Goal: Task Accomplishment & Management: Complete application form

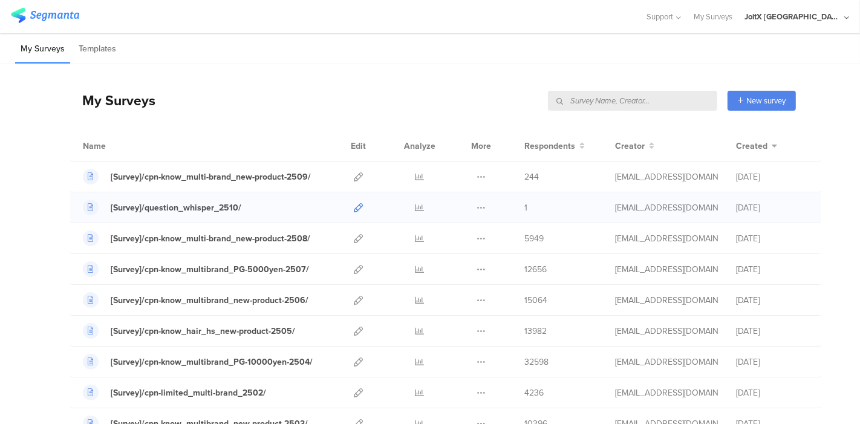
click at [354, 204] on icon at bounding box center [358, 207] width 9 height 9
click at [746, 99] on span "New survey" at bounding box center [765, 100] width 39 height 11
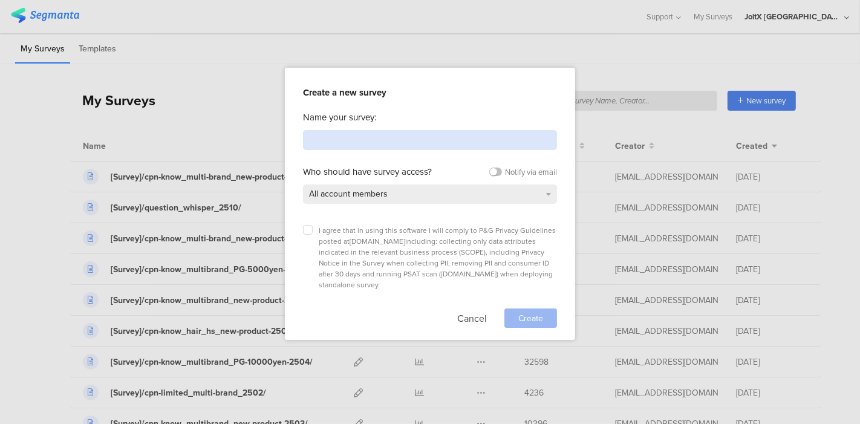
click at [380, 137] on input at bounding box center [430, 140] width 254 height 20
paste input "[Survey]/cpn-limited_Febreze-monitor_2509/"
type input "[Survey]/cpn-limited_Febreze-monitor_2509/"
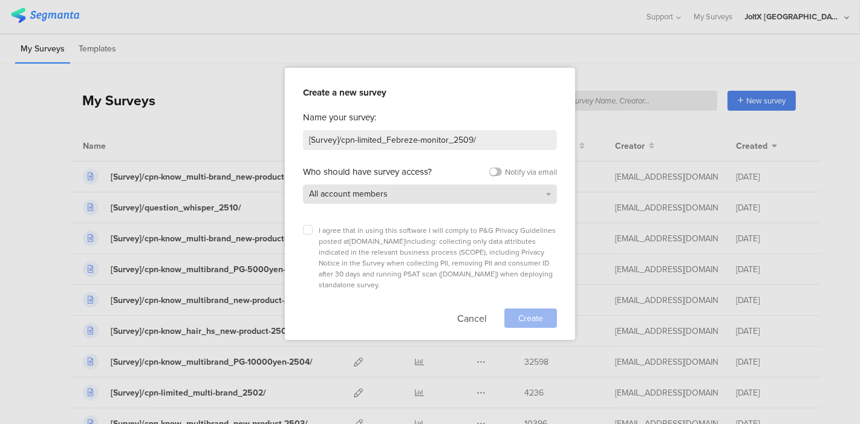
click at [394, 196] on div "All account members" at bounding box center [430, 193] width 254 height 19
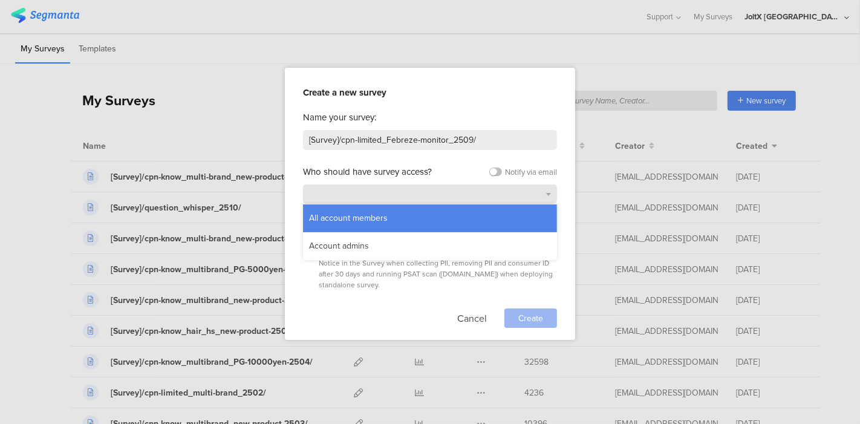
click at [394, 196] on div "All account members" at bounding box center [430, 193] width 254 height 19
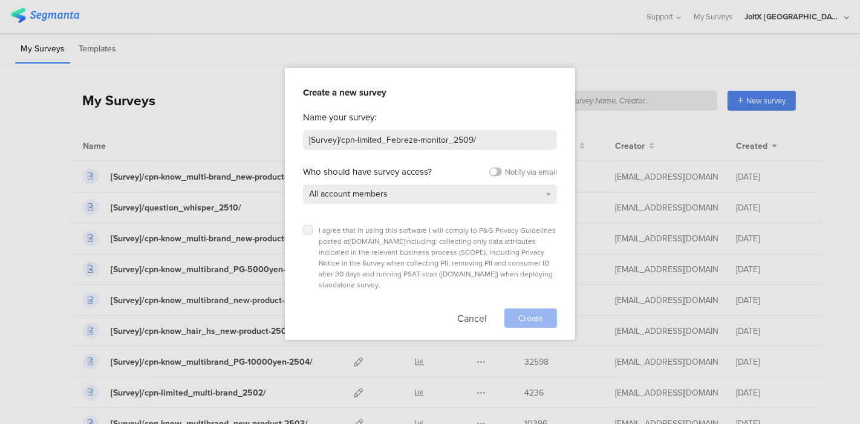
click at [309, 230] on icon at bounding box center [307, 229] width 5 height 5
click at [0, 0] on input "checkbox" at bounding box center [0, 0] width 0 height 0
click at [550, 193] on div "All account members" at bounding box center [430, 193] width 254 height 19
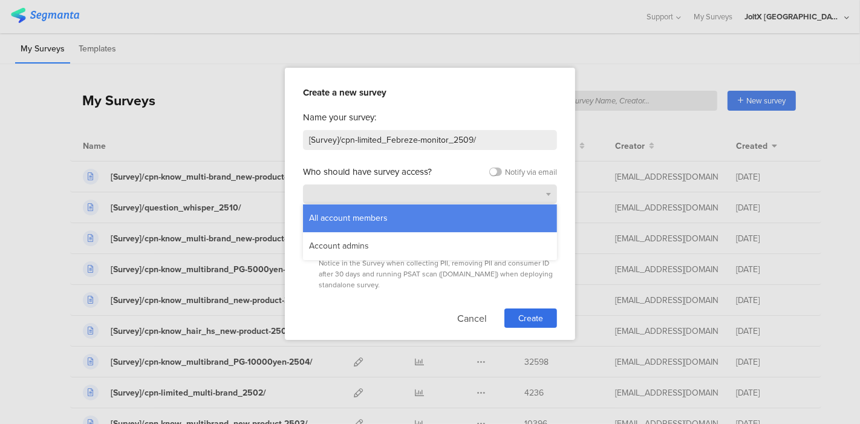
click at [550, 193] on div "All account members" at bounding box center [430, 193] width 254 height 19
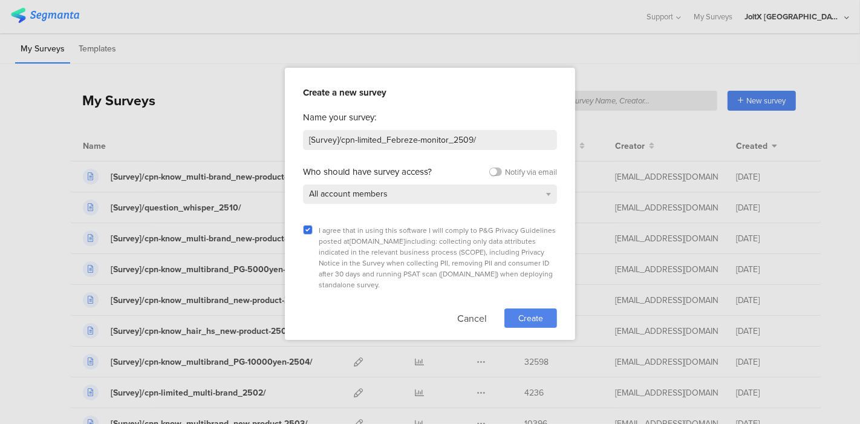
click at [525, 312] on span "Create" at bounding box center [530, 318] width 25 height 13
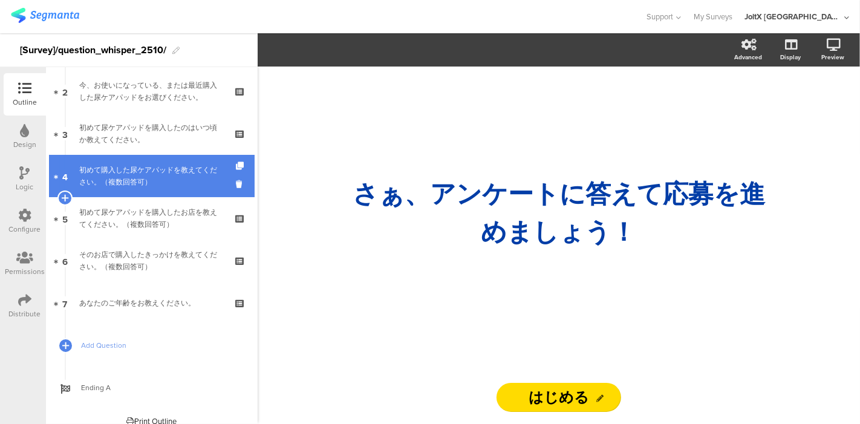
scroll to position [99, 0]
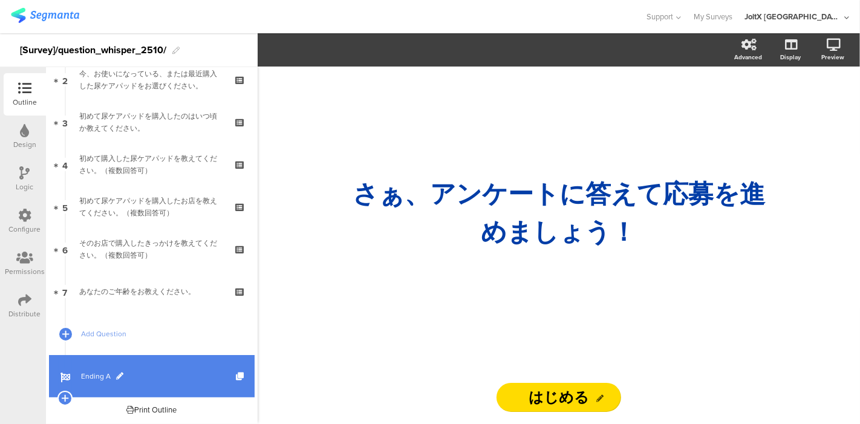
drag, startPoint x: 124, startPoint y: 370, endPoint x: 143, endPoint y: 357, distance: 23.5
click at [125, 371] on span "Ending A" at bounding box center [158, 376] width 155 height 12
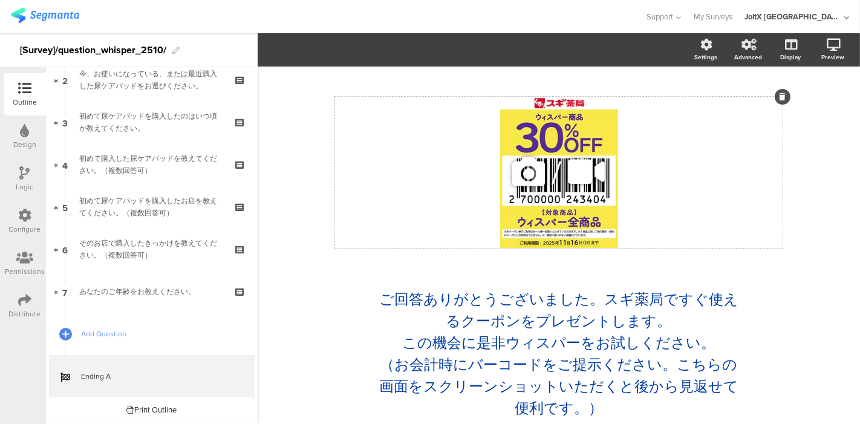
click at [540, 203] on div "/" at bounding box center [558, 172] width 447 height 151
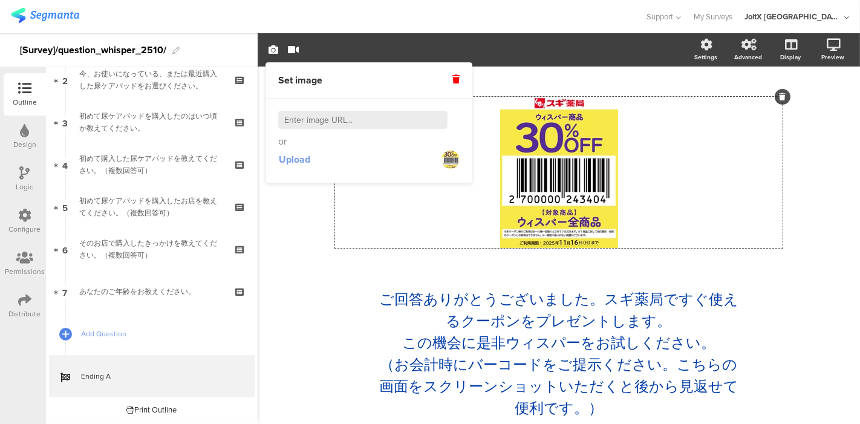
click at [296, 161] on span "Upload" at bounding box center [294, 159] width 31 height 14
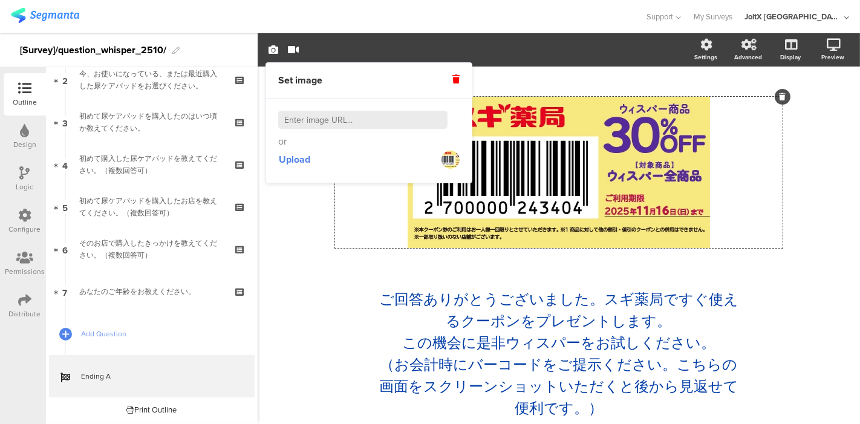
click at [308, 281] on div "/ ご回答ありがとうございました。スギ薬局ですぐ使えるクーポンをプレゼントします。 この機会に是非ウィスパーをお試しください。 （お会計時にバーコードをご提示…" at bounding box center [559, 251] width 508 height 371
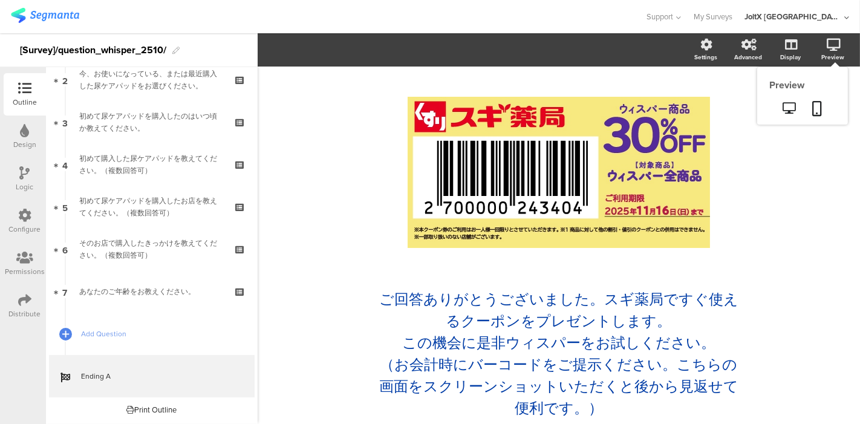
click at [821, 55] on div "Preview" at bounding box center [832, 57] width 23 height 9
click at [804, 107] on link at bounding box center [817, 109] width 27 height 23
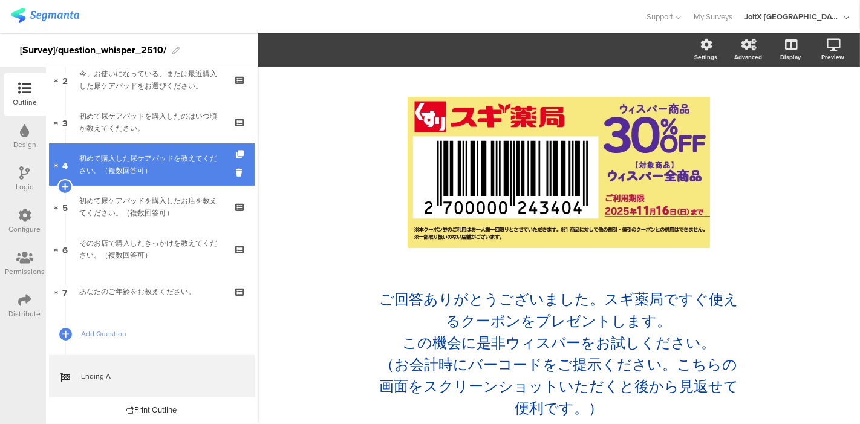
click at [129, 172] on div "初めて購入した尿ケアパッドを教えてください。（複数回答可）" at bounding box center [151, 164] width 144 height 24
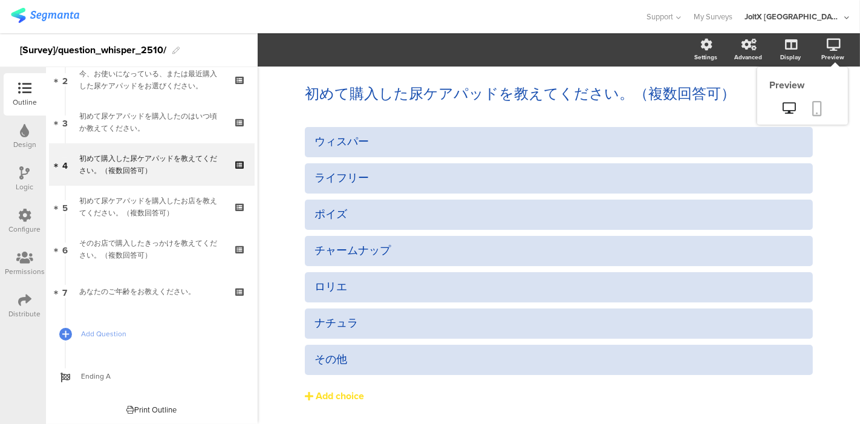
click at [804, 100] on link at bounding box center [817, 109] width 27 height 23
drag, startPoint x: 102, startPoint y: 371, endPoint x: 138, endPoint y: 349, distance: 42.0
click at [102, 371] on span "Ending A" at bounding box center [158, 376] width 155 height 12
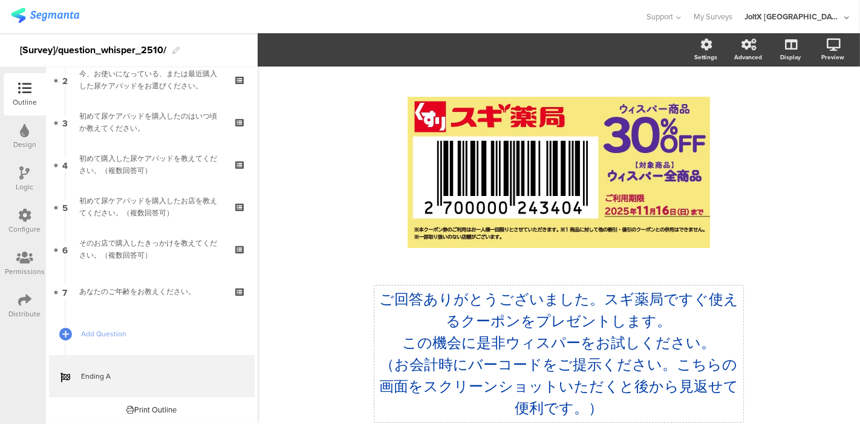
click at [587, 299] on p "ご回答ありがとうございました。スギ薬局ですぐ使えるクーポンをプレゼントします。" at bounding box center [558, 310] width 363 height 44
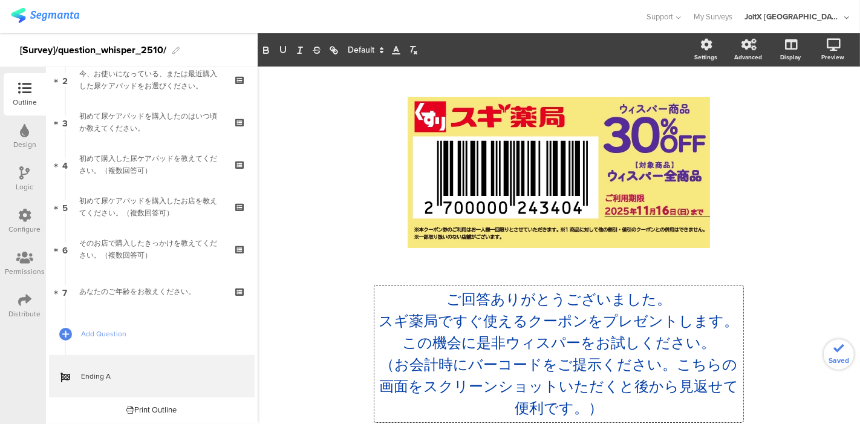
scroll to position [25, 0]
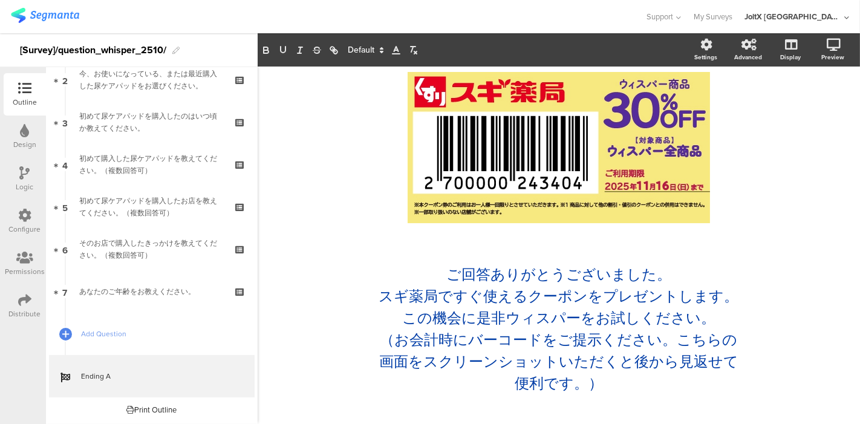
click at [296, 351] on div "/ ご回答ありがとうございました。 スギ薬局ですぐ使えるクーポンをプレゼントします。 この機会に是非ウィスパーをお試しください。 （お会計時にバーコードをご提…" at bounding box center [559, 233] width 602 height 383
click at [664, 343] on div "ご回答ありがとうございました。 スギ薬局ですぐ使えるクーポンをプレゼントします。 この機会に是非ウィスパーをお試しください。 （お会計時にバーコードをご提示く…" at bounding box center [558, 329] width 369 height 137
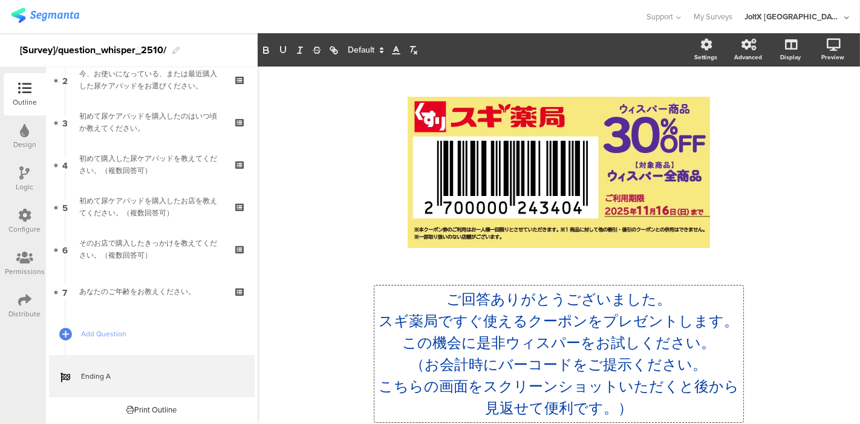
click at [317, 288] on div "/ ご回答ありがとうございました。 スギ薬局ですぐ使えるクーポンをプレゼントします。 この機会に是非ウィスパーをお試しください。 （お会計時にバーコードをご提…" at bounding box center [559, 258] width 484 height 358
click at [826, 45] on icon at bounding box center [833, 45] width 14 height 12
click at [825, 54] on div "Preview" at bounding box center [832, 57] width 23 height 9
click at [812, 108] on icon at bounding box center [817, 108] width 10 height 15
click at [736, 341] on div "ご回答ありがとうございました。 スギ薬局ですぐ使えるクーポンをプレゼントします。 この機会に是非ウィスパーをお試しください。 （お会計時にバーコードをご提示く…" at bounding box center [558, 353] width 369 height 137
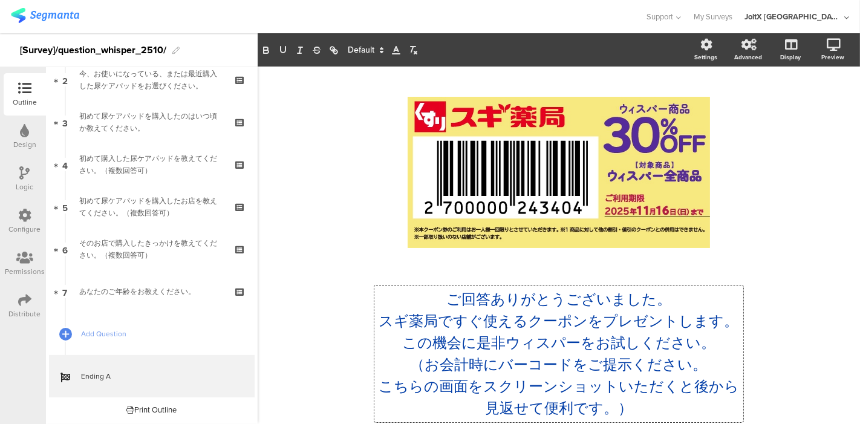
click at [686, 310] on p "スギ薬局ですぐ使えるクーポンをプレゼントします。" at bounding box center [558, 321] width 363 height 22
click at [686, 301] on p "ご回答ありがとうございました。" at bounding box center [558, 299] width 363 height 22
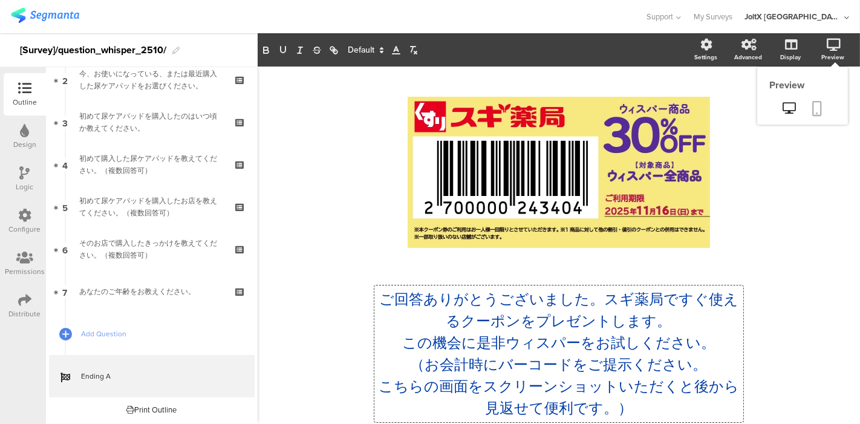
click at [812, 106] on icon at bounding box center [817, 108] width 10 height 15
click at [594, 299] on p "ご回答ありがとうございました。スギ薬局ですぐ使えるクーポンをプレゼントします。" at bounding box center [558, 310] width 363 height 44
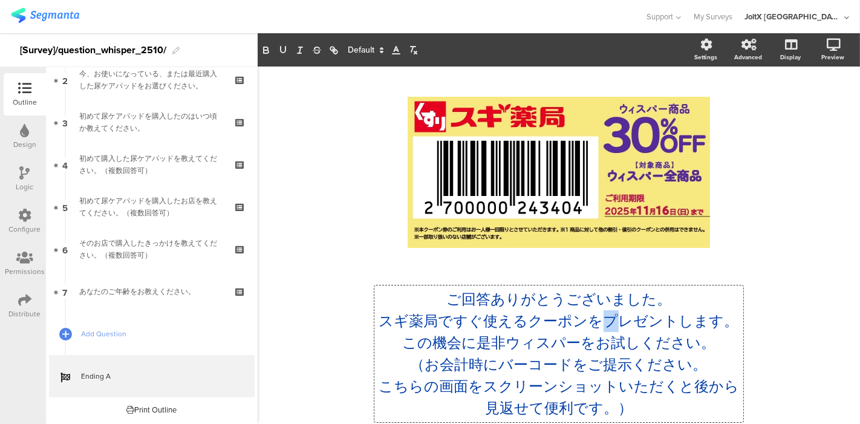
click at [605, 320] on p "スギ薬局ですぐ使えるクーポンをプレゼントします。" at bounding box center [558, 321] width 363 height 22
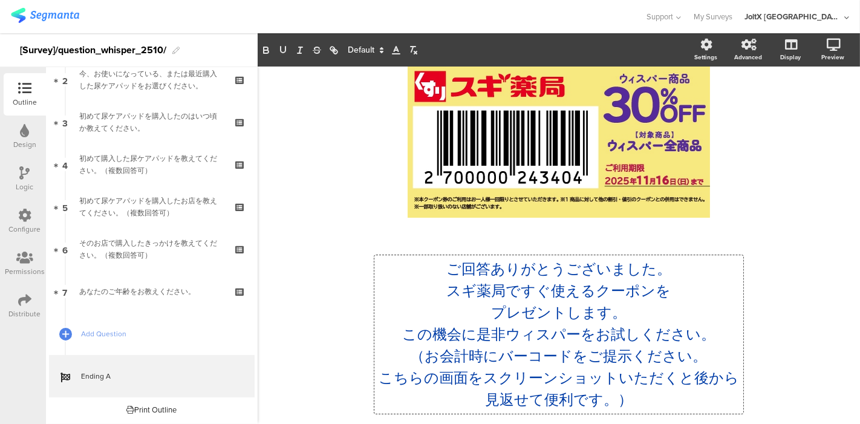
scroll to position [47, 0]
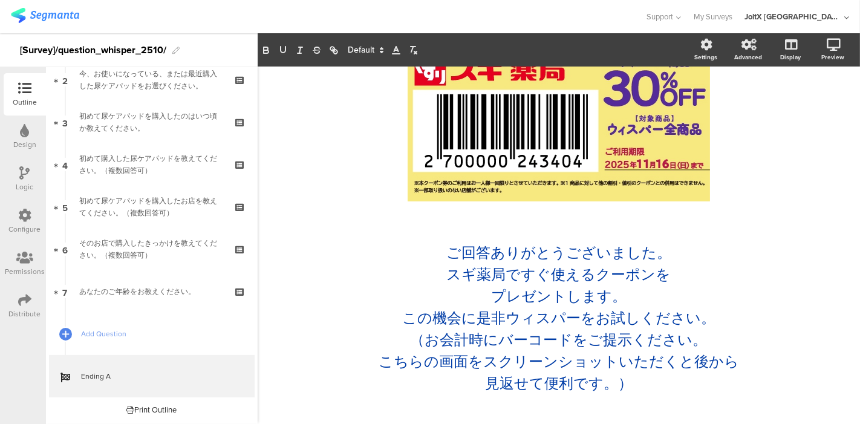
click at [317, 233] on div "/ ご回答ありがとうございました。 スギ薬局ですぐ使えるクーポンを プレゼントします。 この機会に是非ウィスパーをお試しください。 （お会計時にバーコードをご…" at bounding box center [559, 222] width 484 height 380
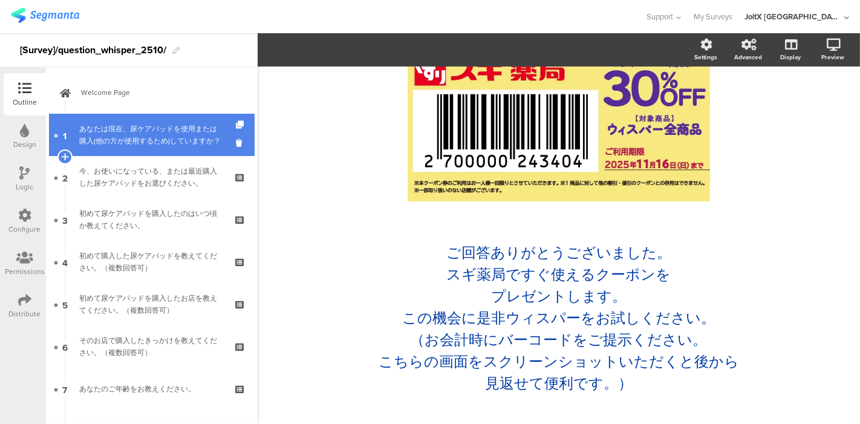
scroll to position [0, 0]
click at [158, 137] on div "あなたは現在、尿ケアパッドを使用または購入(他の方が使用するため)していますか？" at bounding box center [151, 137] width 144 height 24
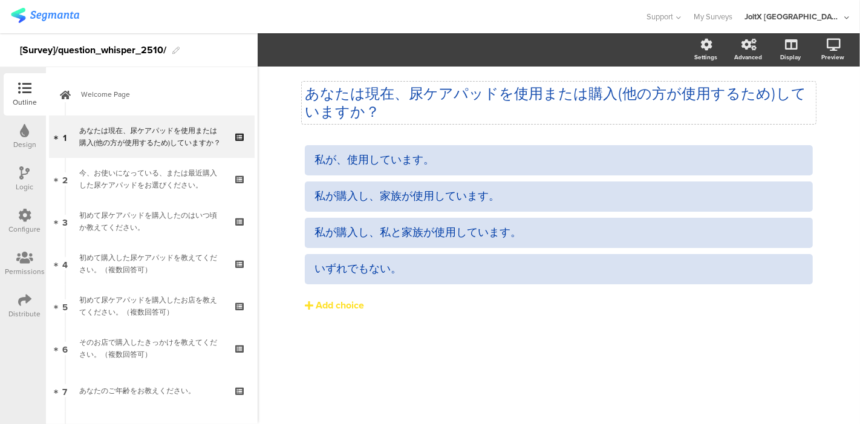
click at [357, 89] on p "あなたは現在、尿ケアパッドを使用または購入(他の方が使用するため)していますか？" at bounding box center [559, 103] width 508 height 36
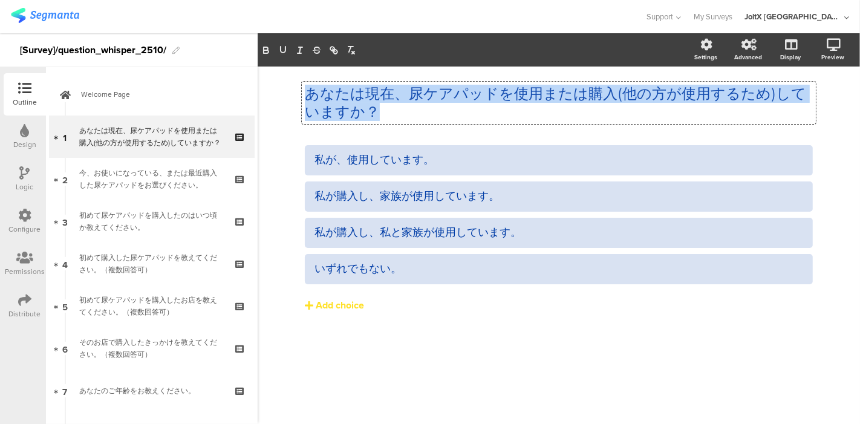
drag, startPoint x: 365, startPoint y: 109, endPoint x: 310, endPoint y: 92, distance: 57.6
click at [310, 92] on p "あなたは現在、尿ケアパッドを使用または購入(他の方が使用するため)していますか？" at bounding box center [559, 103] width 508 height 36
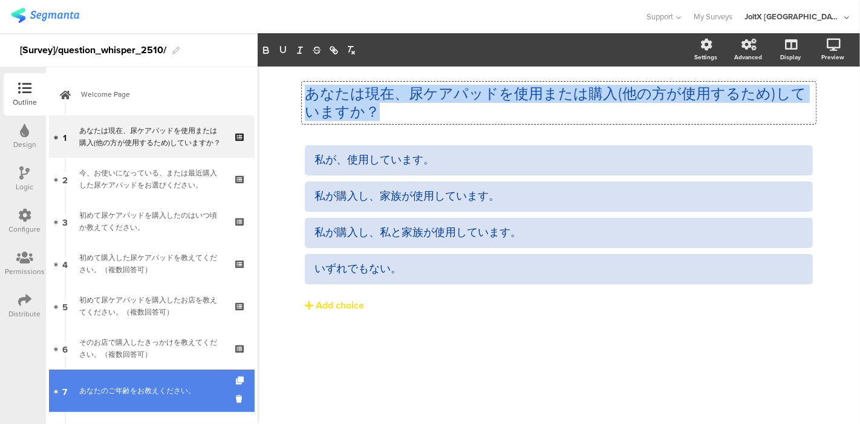
click at [174, 389] on div "あなたのご年齢をお教えください。" at bounding box center [151, 390] width 144 height 12
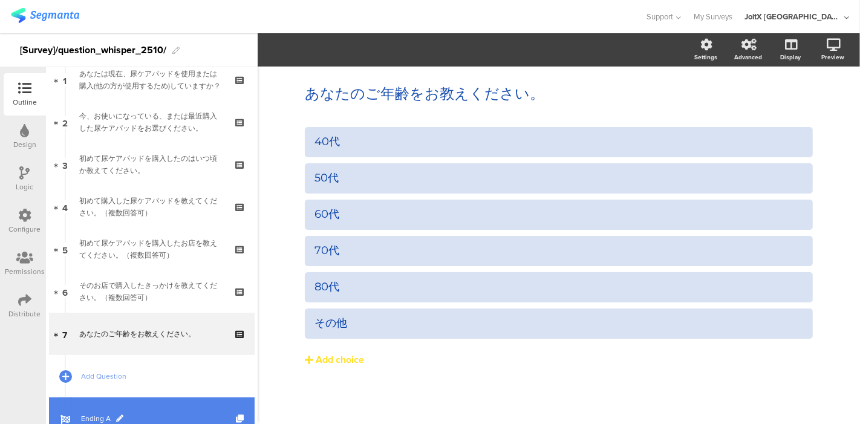
scroll to position [99, 0]
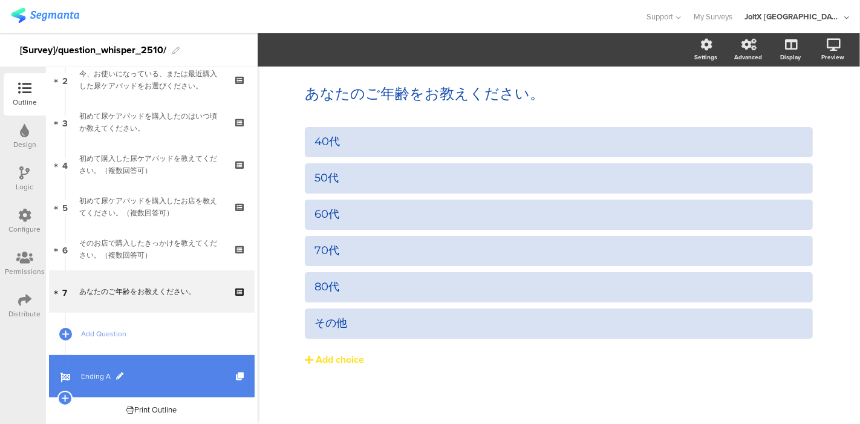
click at [105, 366] on link "Ending A" at bounding box center [152, 376] width 206 height 42
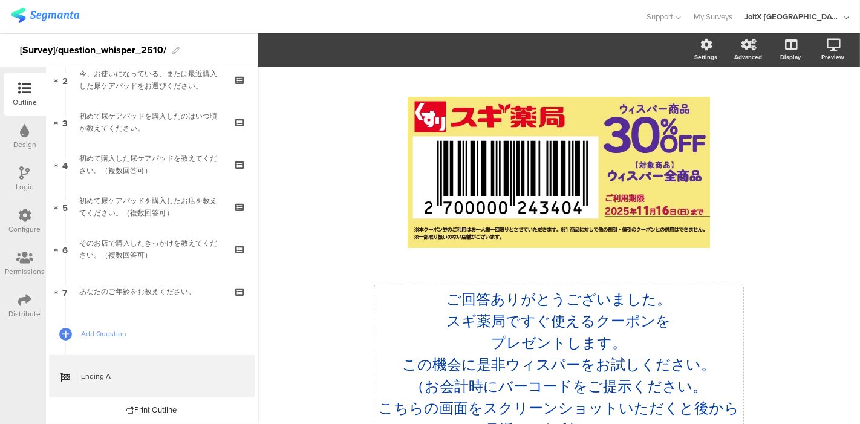
click at [487, 306] on div "ご回答ありがとうございました。 スギ薬局ですぐ使えるクーポンを プレゼントします。 この機会に是非ウィスパーをお試しください。 （お会計時にバーコードをご提示…" at bounding box center [558, 364] width 369 height 158
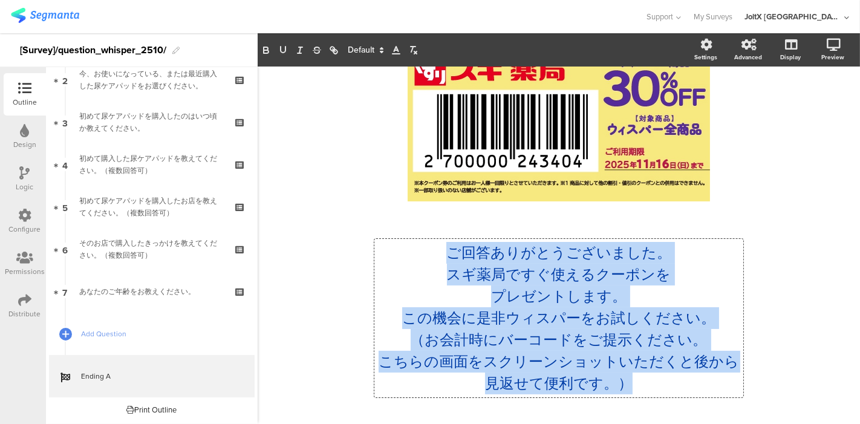
drag, startPoint x: 632, startPoint y: 390, endPoint x: 436, endPoint y: 256, distance: 236.9
click at [436, 256] on div "ご回答ありがとうございました。 スギ薬局ですぐ使えるクーポンを プレゼントします。 この機会に是非ウィスパーをお試しください。 （お会計時にバーコードをご提示…" at bounding box center [558, 318] width 363 height 152
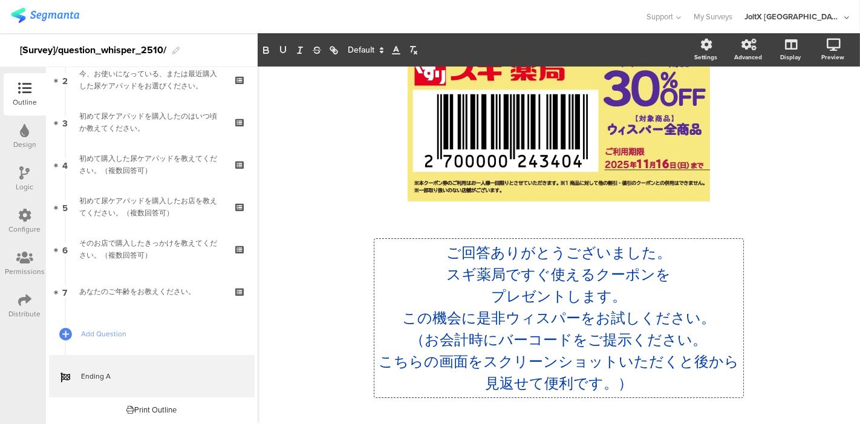
click at [379, 45] on icon at bounding box center [381, 50] width 11 height 11
click at [358, 198] on span at bounding box center [365, 200] width 34 height 19
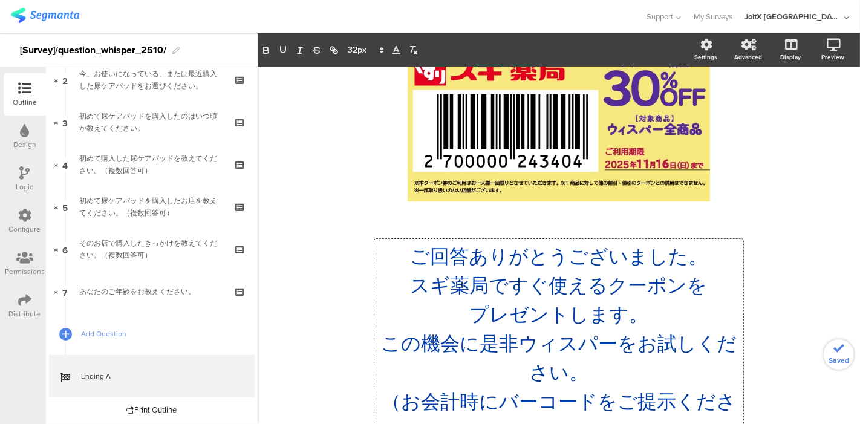
click at [325, 209] on div "/ ご回答ありがとうございました。 スギ薬局ですぐ使えるクーポンを プレゼントします。 この機会に是非ウィスパーをお試しください。 （お会計時にバーコードをご…" at bounding box center [559, 276] width 484 height 489
click at [817, 47] on div "Preview" at bounding box center [838, 50] width 42 height 30
click at [812, 108] on icon at bounding box center [817, 108] width 10 height 15
click at [462, 251] on div "ご回答ありがとうございました。 スギ薬局ですぐ使えるクーポンを プレゼントします。 この機会に是非ウィスパーをお試しください。 （お会計時にバーコードをご提示…" at bounding box center [558, 372] width 369 height 267
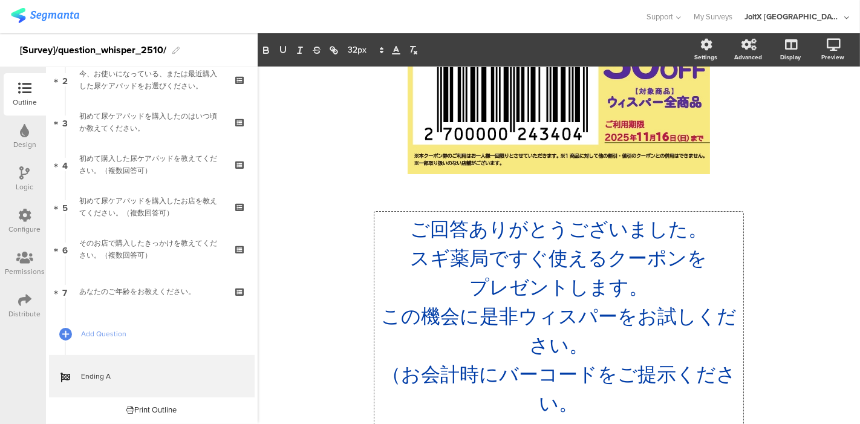
click at [700, 255] on p "スギ薬局ですぐ使えるクーポンを" at bounding box center [558, 258] width 363 height 29
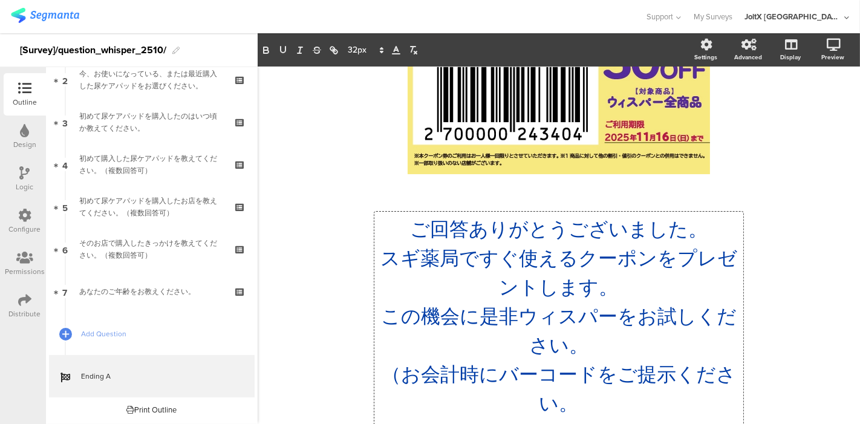
drag, startPoint x: 487, startPoint y: 289, endPoint x: 519, endPoint y: 308, distance: 37.6
click at [487, 289] on p "スギ薬局ですぐ使えるクーポンをプレゼントします。" at bounding box center [558, 273] width 363 height 58
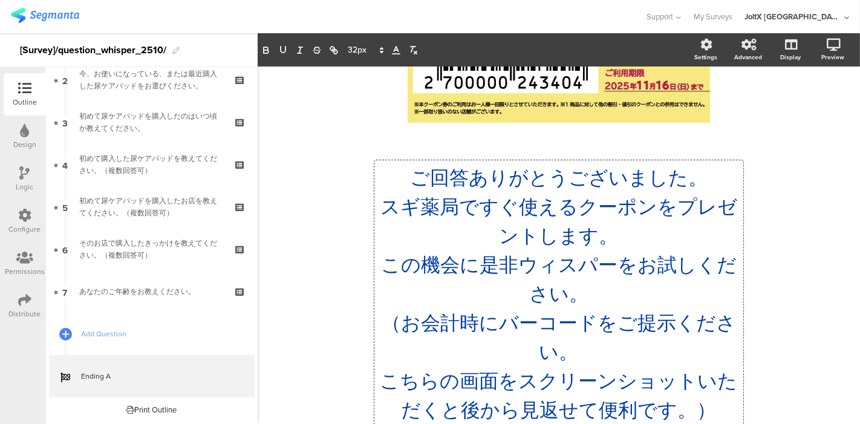
scroll to position [155, 0]
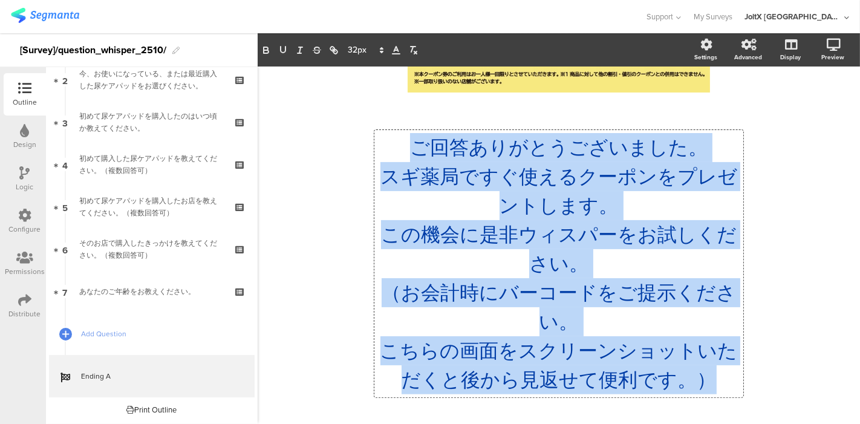
drag, startPoint x: 710, startPoint y: 372, endPoint x: 414, endPoint y: 130, distance: 381.9
click at [414, 130] on div "ご回答ありがとうございました。 スギ薬局ですぐ使えるクーポンをプレゼントします。 この機会に是非ウィスパーをお試しください。 （お会計時にバーコードをご提示く…" at bounding box center [558, 263] width 369 height 267
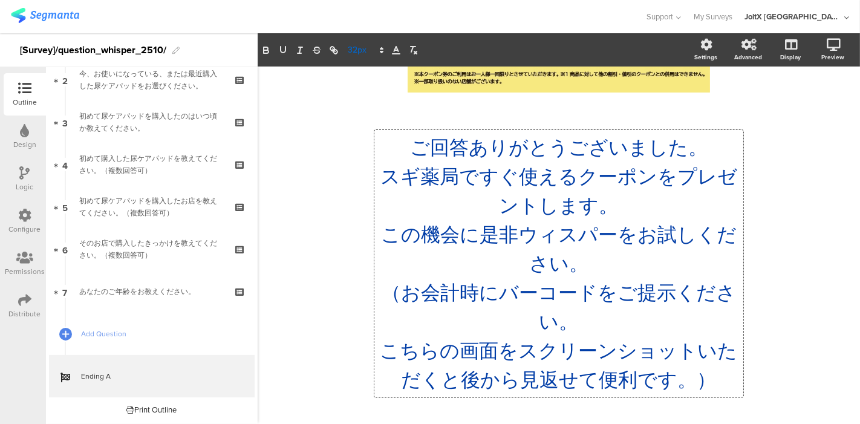
click at [376, 53] on icon at bounding box center [381, 50] width 11 height 11
click at [359, 175] on span at bounding box center [365, 181] width 34 height 19
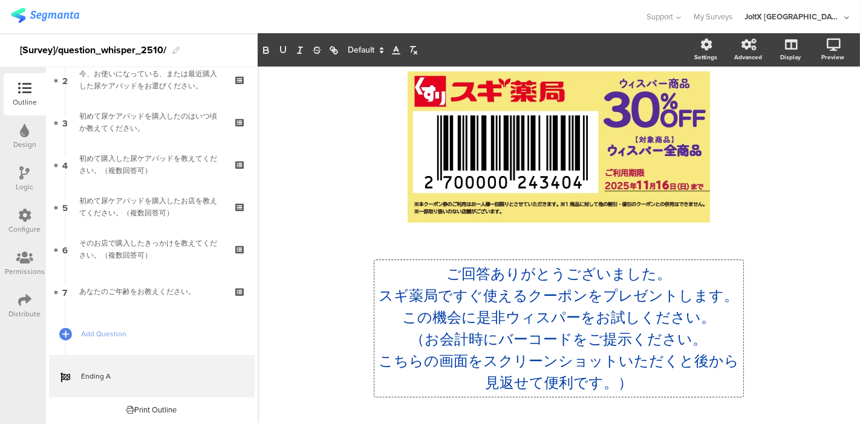
scroll to position [25, 0]
click at [381, 47] on icon at bounding box center [381, 50] width 11 height 11
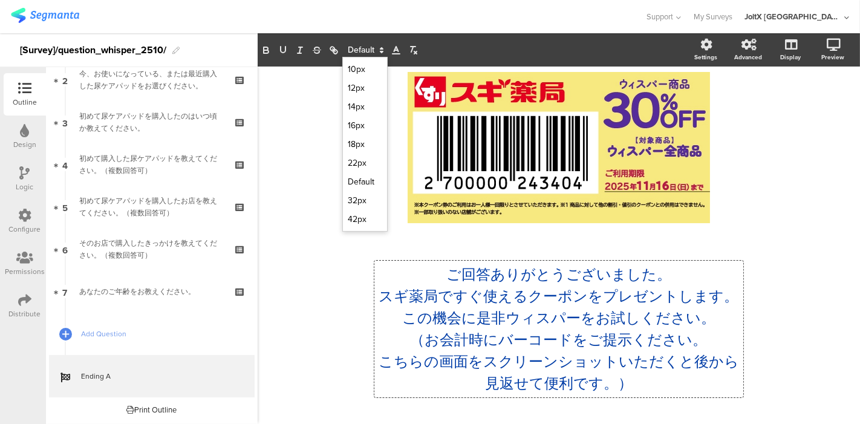
click at [381, 47] on icon at bounding box center [381, 50] width 11 height 11
click at [380, 52] on polygon at bounding box center [381, 51] width 2 height 1
click at [374, 52] on span at bounding box center [364, 50] width 45 height 15
click at [358, 196] on span at bounding box center [365, 200] width 34 height 19
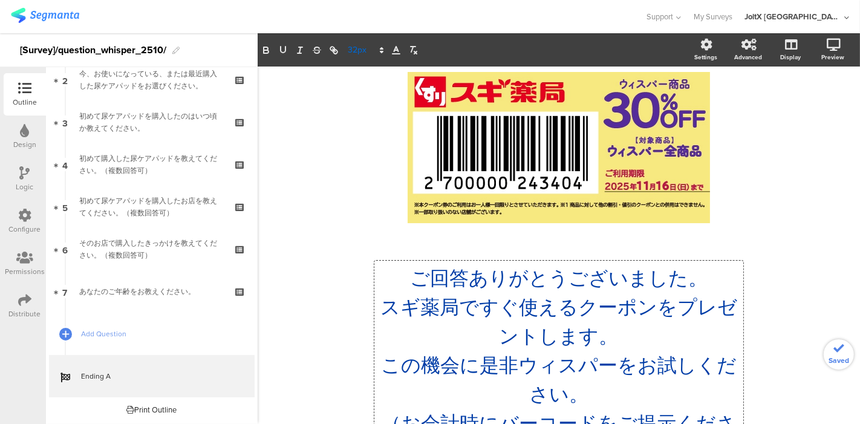
click at [360, 47] on span at bounding box center [364, 50] width 45 height 15
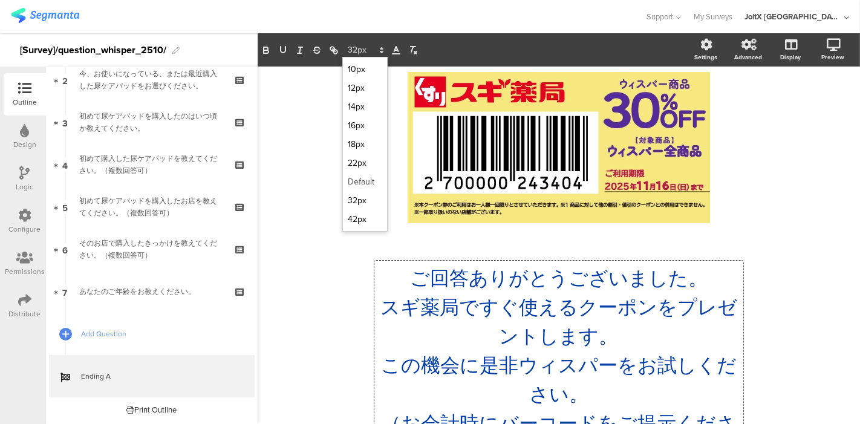
click at [361, 176] on span at bounding box center [365, 181] width 34 height 19
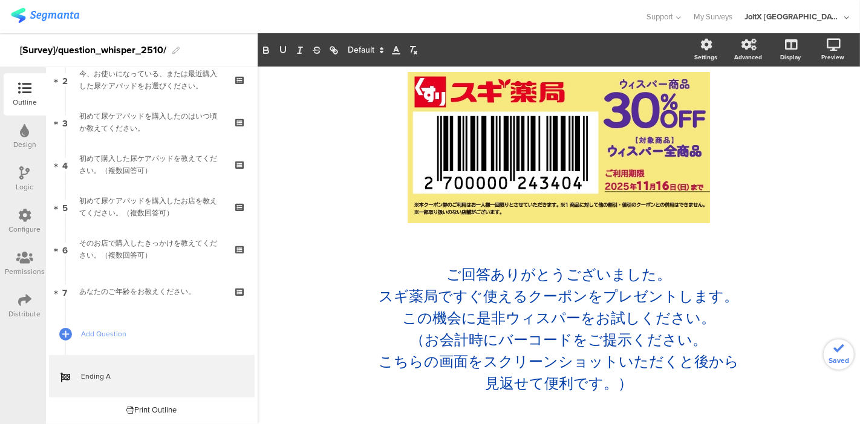
click at [311, 157] on div "/ ご回答ありがとうございました。 スギ薬局ですぐ使えるクーポンをプレゼントします。 この機会に是非ウィスパーをお試しください。 （お会計時にバーコードをご提…" at bounding box center [559, 227] width 508 height 371
click at [821, 51] on div "Preview" at bounding box center [838, 50] width 42 height 30
click at [812, 108] on icon at bounding box center [817, 108] width 10 height 15
click at [666, 277] on p "ご回答ありがとうございました。" at bounding box center [558, 275] width 363 height 22
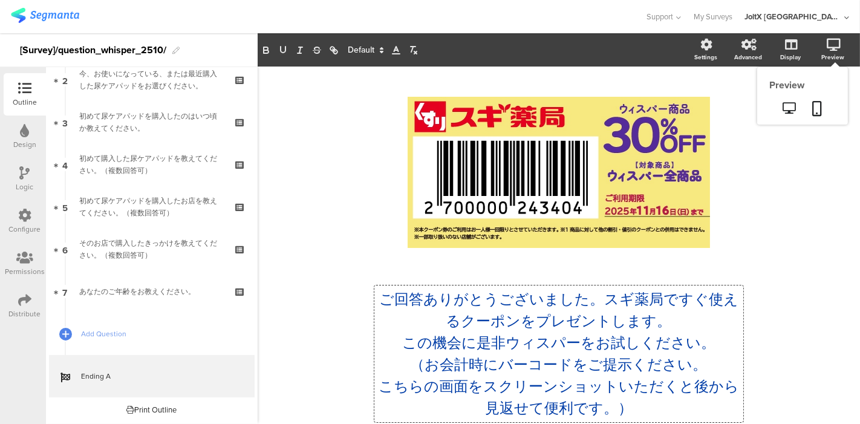
click at [823, 53] on div "Preview" at bounding box center [832, 57] width 23 height 9
click at [812, 102] on icon at bounding box center [817, 108] width 10 height 15
click at [329, 305] on div "/ ご回答ありがとうございました。スギ薬局ですぐ使えるクーポンをプレゼントします。 この機会に是非ウィスパーをお試しください。 （お会計時にバーコードをご提示…" at bounding box center [559, 258] width 484 height 358
click at [311, 369] on div "/ ご回答ありがとうございました。スギ薬局ですぐ使えるクーポンをプレゼントします。 この機会に是非ウィスパーをお試しください。 （お会計時にバーコードをご提示…" at bounding box center [559, 251] width 508 height 371
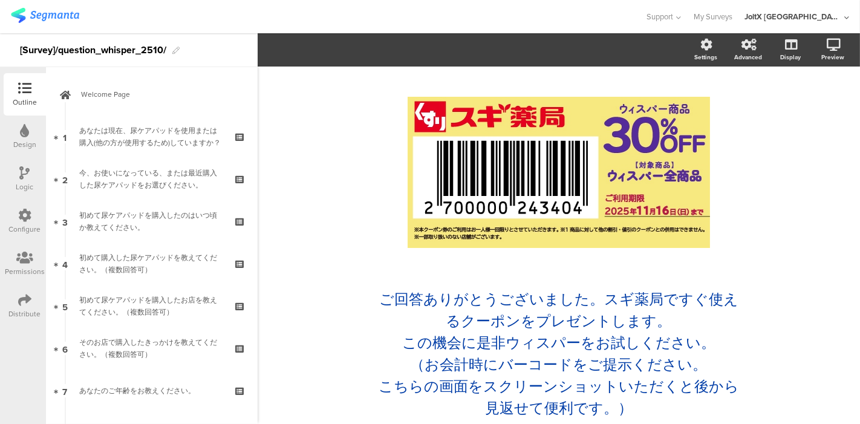
click at [317, 244] on div "/ ご回答ありがとうございました。スギ薬局ですぐ使えるクーポンをプレゼントします。 この機会に是非ウィスパーをお試しください。 （お会計時にバーコードをご提示…" at bounding box center [559, 258] width 484 height 358
click at [319, 259] on div "/ ご回答ありがとうございました。スギ薬局ですぐ使えるクーポンをプレゼントします。 この機会に是非ウィスパーをお試しください。 （お会計時にバーコードをご提示…" at bounding box center [559, 258] width 484 height 358
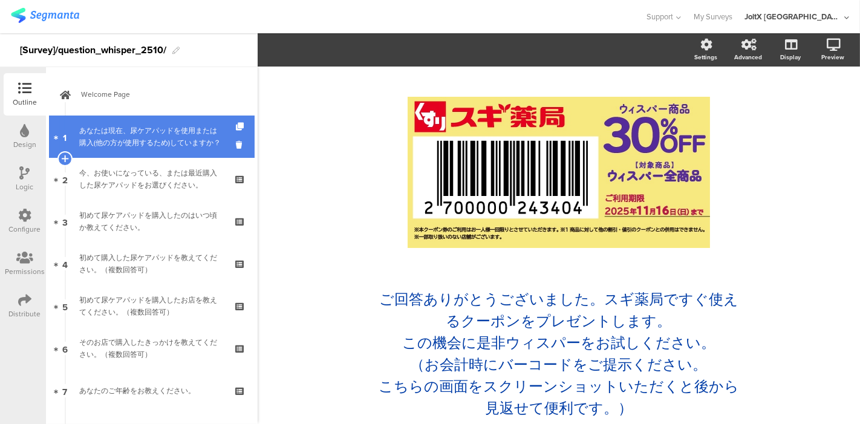
click at [138, 139] on div "あなたは現在、尿ケアパッドを使用または購入(他の方が使用するため)していますか？" at bounding box center [151, 137] width 144 height 24
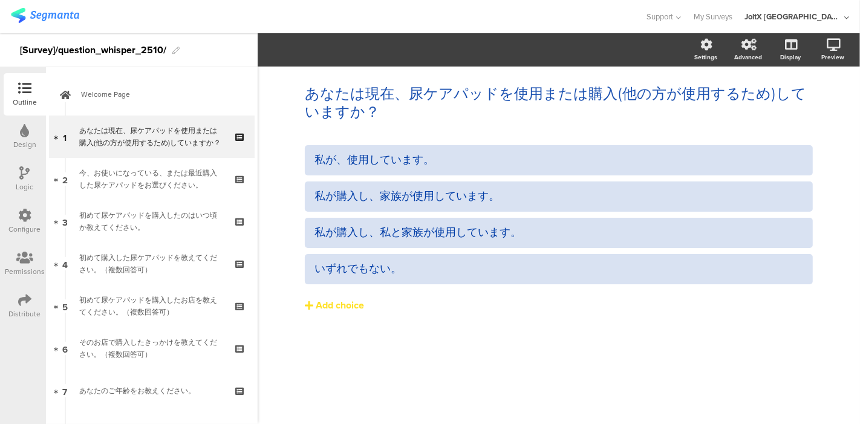
click at [377, 346] on div "私が、使用しています。 私が購入し、家族が使用しています。 私が購入し、私と家族が使用しています。" at bounding box center [559, 254] width 508 height 218
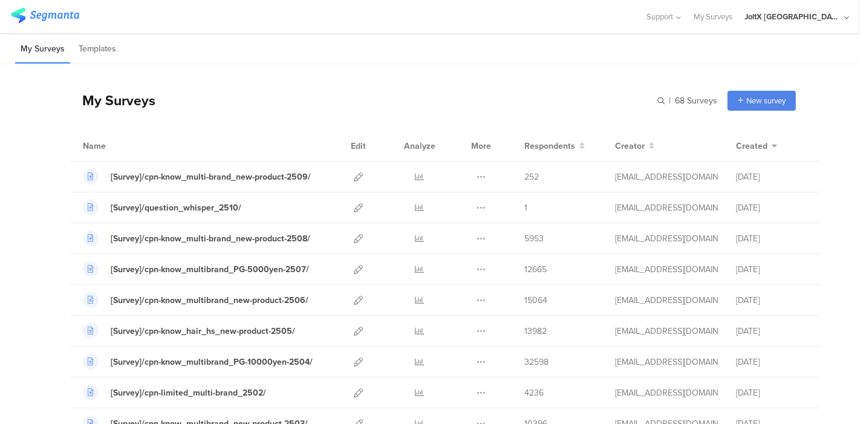
click at [751, 100] on span "New survey" at bounding box center [765, 100] width 39 height 11
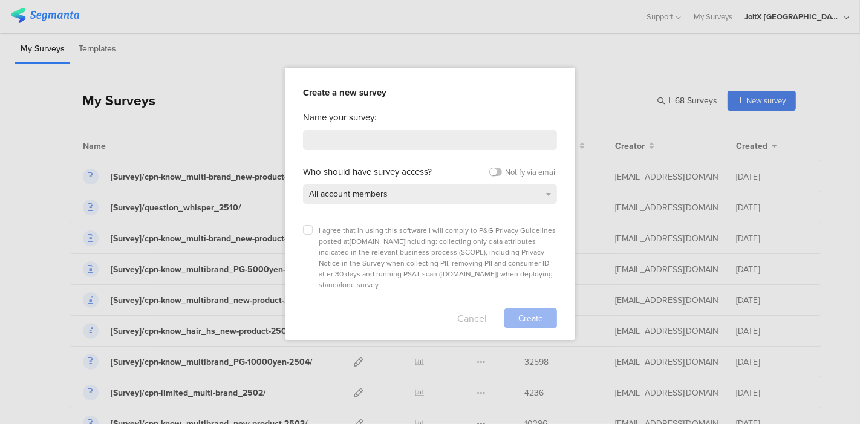
click at [484, 308] on button "Cancel" at bounding box center [472, 317] width 30 height 19
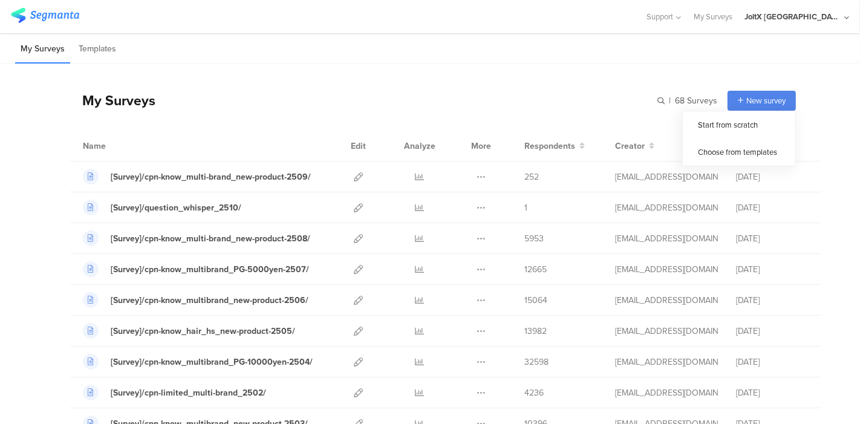
click at [746, 103] on span "New survey" at bounding box center [765, 100] width 39 height 11
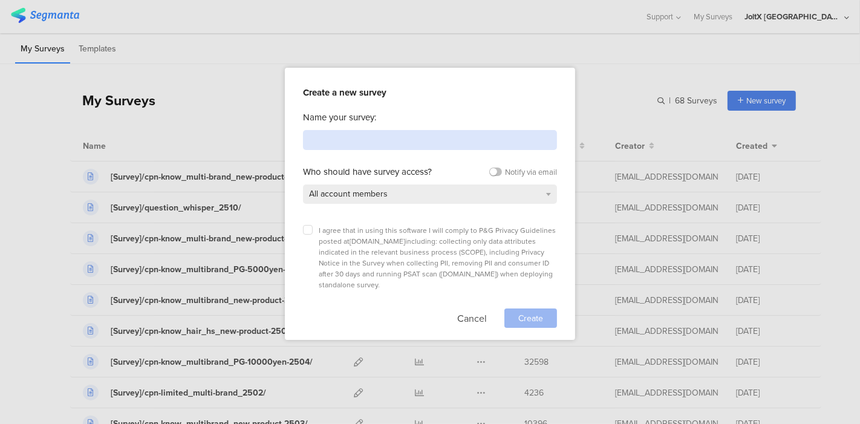
click at [424, 145] on input at bounding box center [430, 140] width 254 height 20
paste input "[Survey]/cpn-limited_Febreze-monitor_2509/"
type input "[Survey]/cpn-limited_Febreze-monitor_2509/"
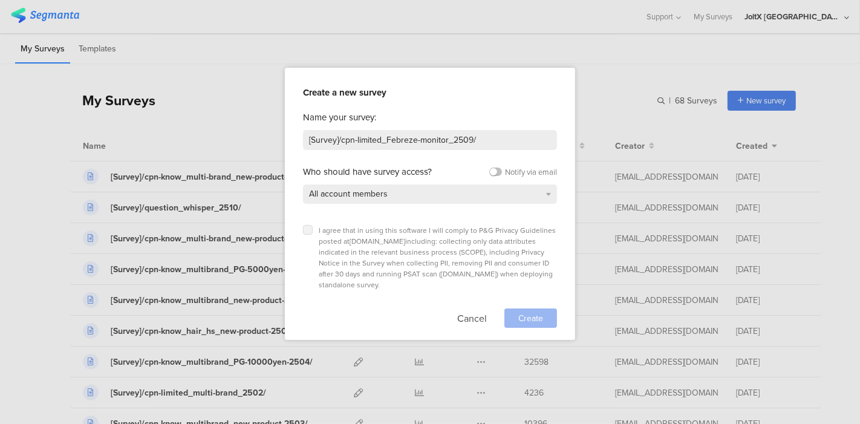
click at [309, 232] on label at bounding box center [308, 230] width 10 height 10
click at [0, 0] on input "checkbox" at bounding box center [0, 0] width 0 height 0
click at [523, 312] on span "Create" at bounding box center [530, 318] width 25 height 13
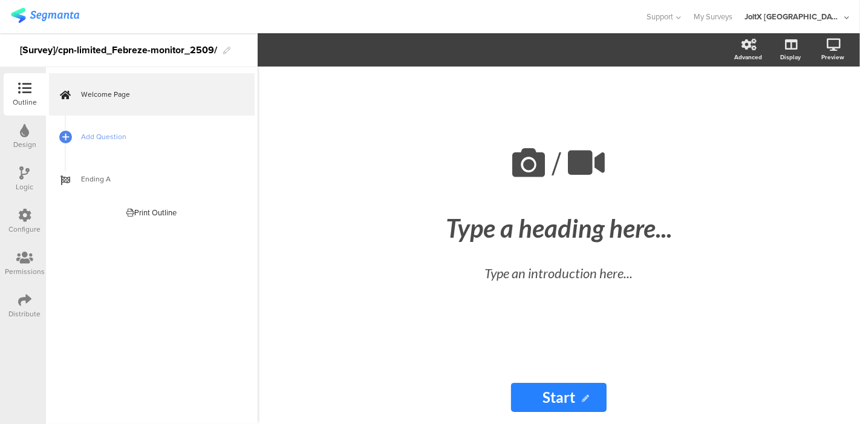
click at [44, 16] on img at bounding box center [45, 15] width 68 height 15
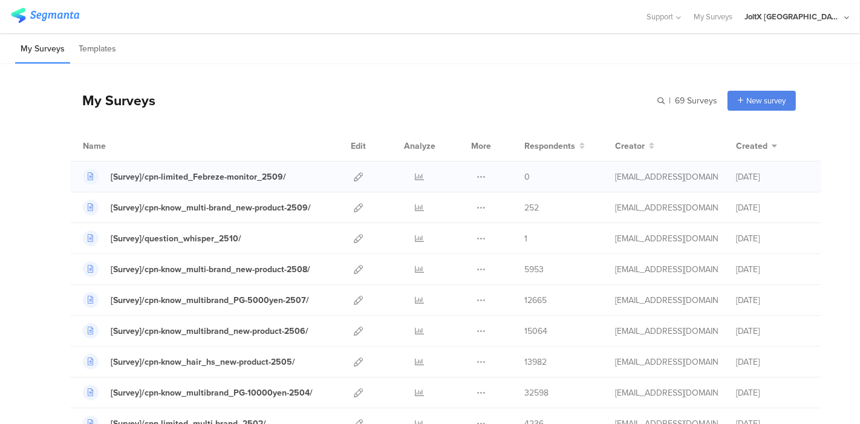
click at [345, 170] on div at bounding box center [358, 176] width 26 height 30
click at [354, 174] on icon at bounding box center [358, 176] width 9 height 9
click at [738, 99] on icon at bounding box center [740, 100] width 5 height 7
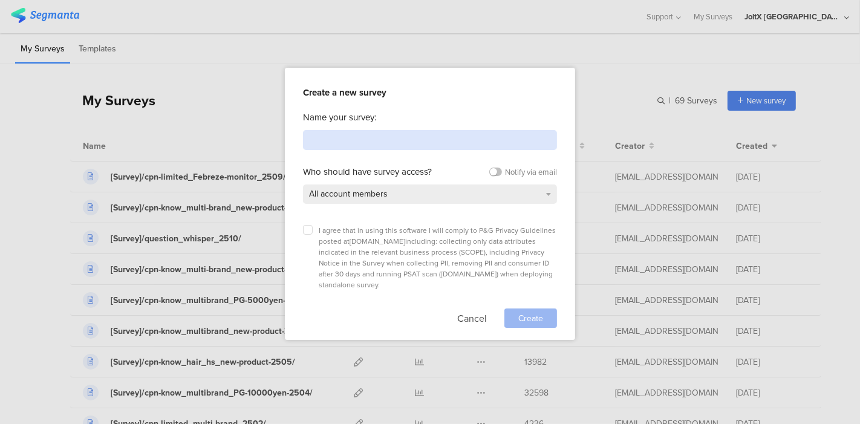
click at [401, 139] on input at bounding box center [430, 140] width 254 height 20
paste input "[Survey]/cpn-limited_Febreze-questionnaire_2509/"
type input "[Survey]/cpn-limited_Febreze-questionnaire_2509/"
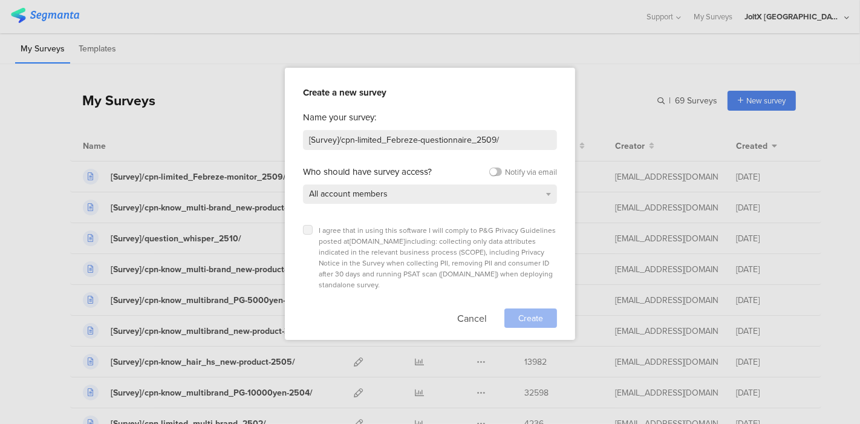
click at [305, 227] on icon at bounding box center [307, 229] width 5 height 5
click at [0, 0] on input "checkbox" at bounding box center [0, 0] width 0 height 0
click at [513, 308] on div "Create" at bounding box center [530, 317] width 53 height 19
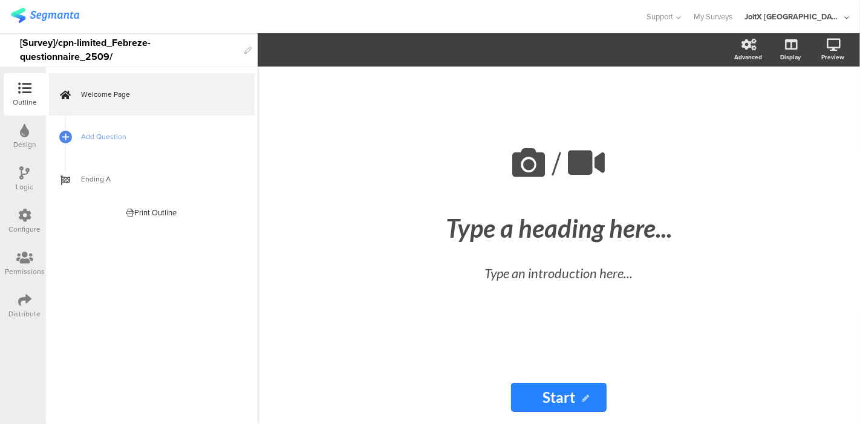
click at [27, 20] on img at bounding box center [45, 15] width 68 height 15
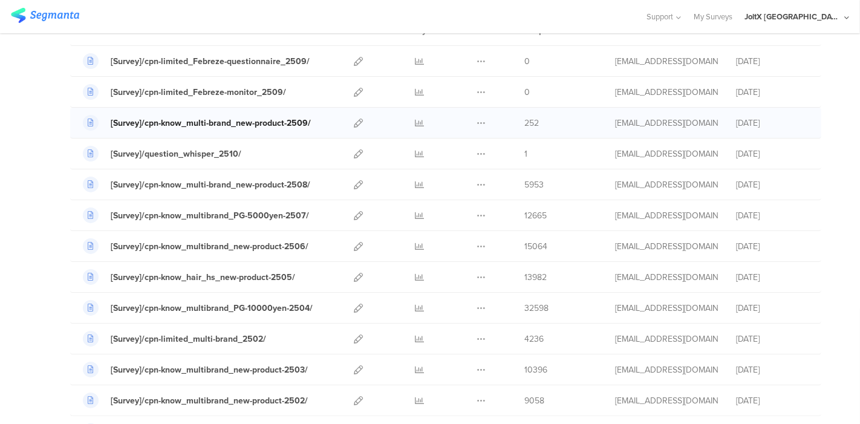
scroll to position [134, 0]
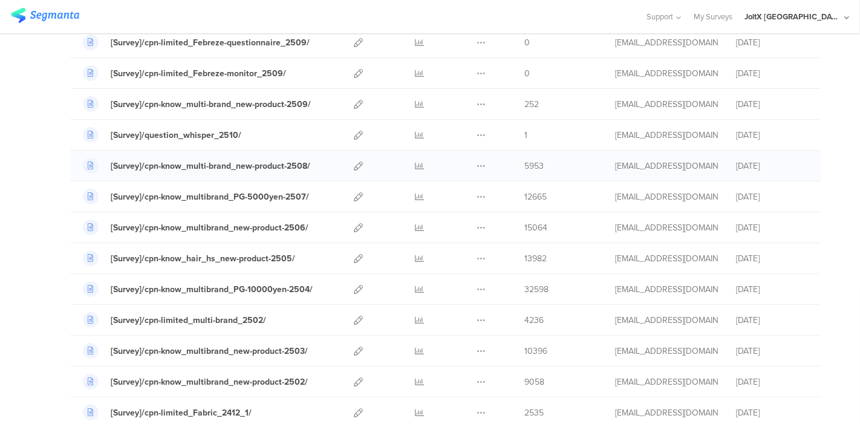
click at [352, 166] on div at bounding box center [358, 166] width 26 height 30
click at [354, 164] on icon at bounding box center [358, 165] width 9 height 9
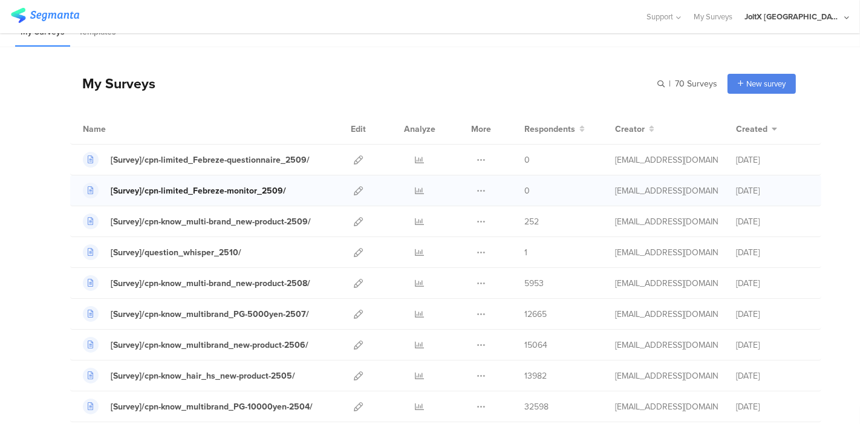
scroll to position [0, 0]
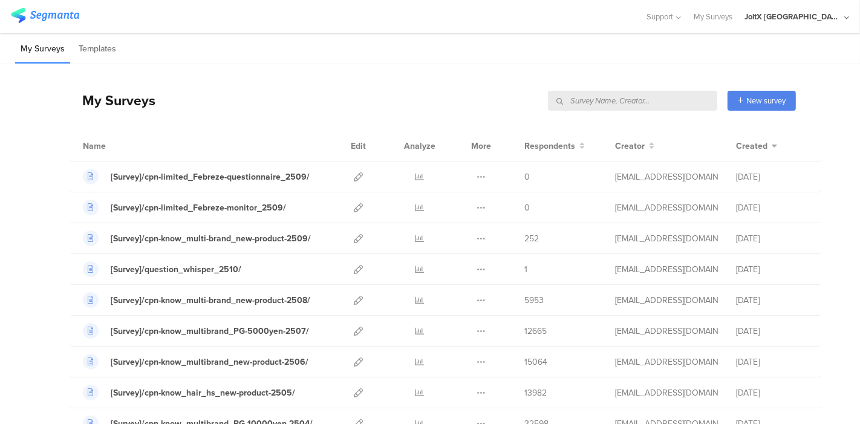
click at [651, 102] on input "text" at bounding box center [632, 101] width 169 height 20
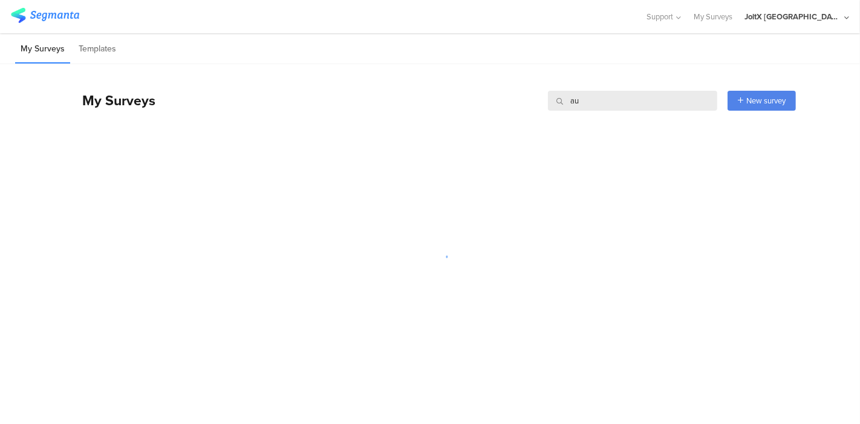
type input "a"
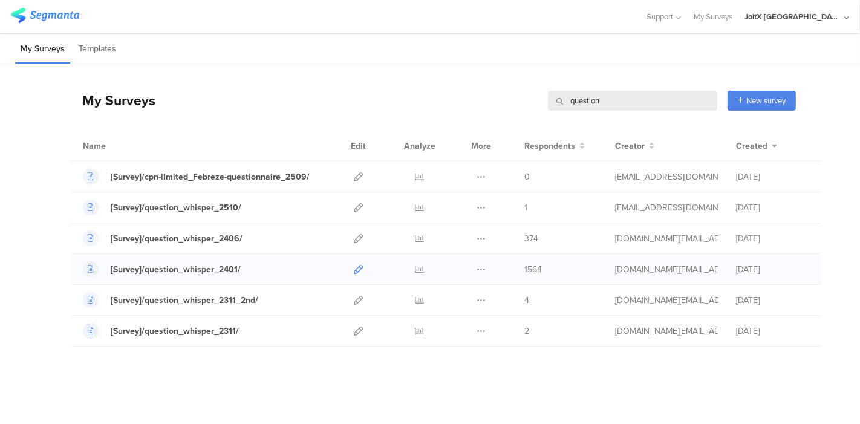
type input "question"
click at [363, 267] on div at bounding box center [358, 269] width 26 height 30
click at [357, 265] on icon at bounding box center [358, 269] width 9 height 9
click at [446, 103] on div "My Surveys question question New survey Start from scratch Choose from templates" at bounding box center [432, 100] width 725 height 48
click at [53, 10] on img at bounding box center [45, 15] width 68 height 15
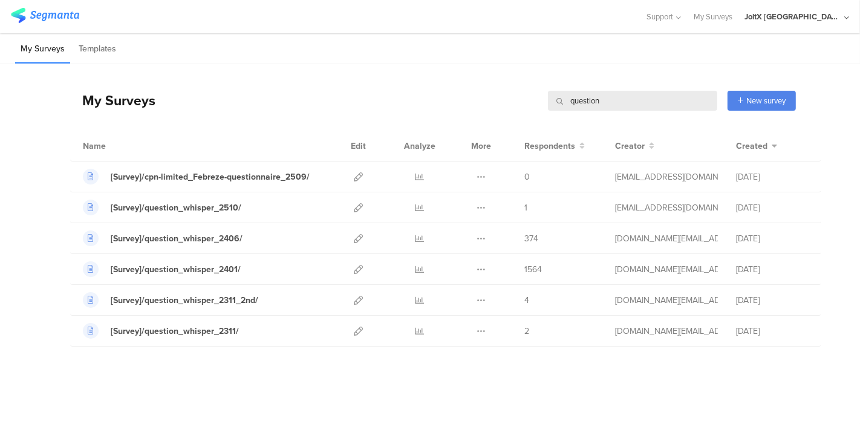
drag, startPoint x: 670, startPoint y: 97, endPoint x: 521, endPoint y: 106, distance: 149.6
click at [521, 106] on div "My Surveys question question New survey Start from scratch Choose from templates" at bounding box center [432, 100] width 725 height 48
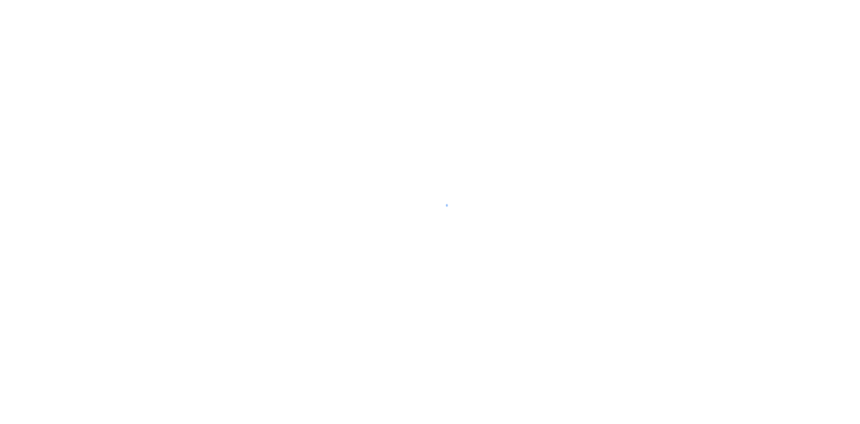
drag, startPoint x: 0, startPoint y: 0, endPoint x: 349, endPoint y: 157, distance: 382.9
click at [349, 162] on div at bounding box center [430, 212] width 860 height 424
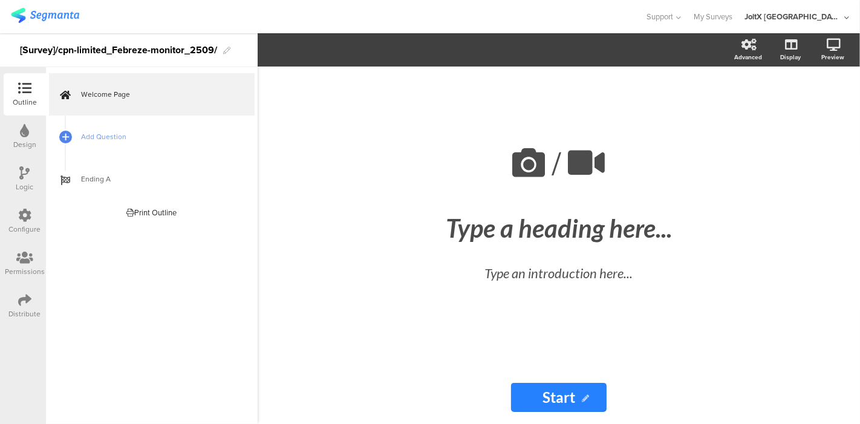
click at [317, 220] on div "/ Type a heading here... Type an introduction here..." at bounding box center [559, 218] width 484 height 304
click at [519, 19] on div at bounding box center [322, 17] width 623 height 20
click at [493, 236] on div "Type a heading here..." at bounding box center [558, 228] width 453 height 36
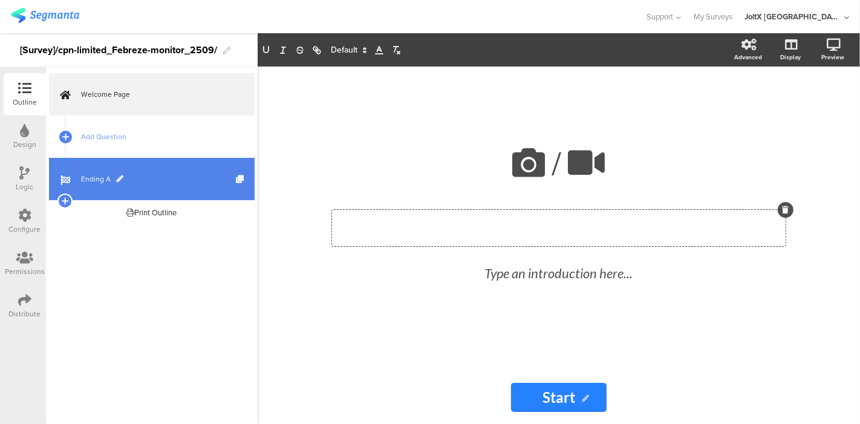
click at [83, 181] on span "Ending A" at bounding box center [158, 179] width 155 height 12
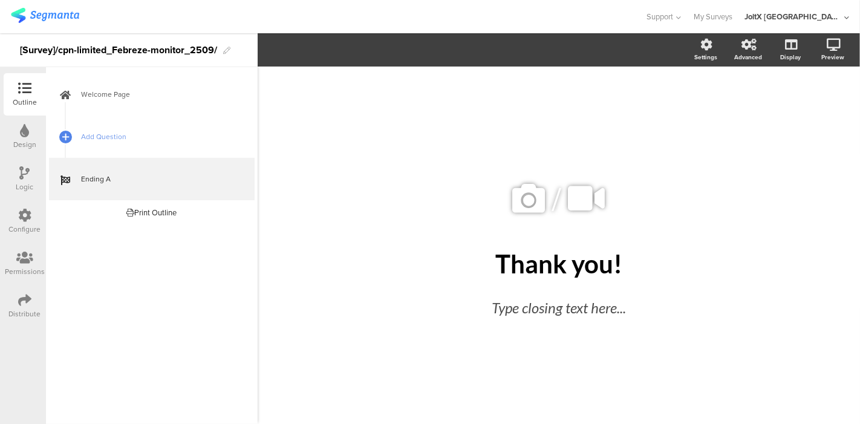
click at [307, 258] on div "/ Thank you! Thank you! Type closing text here..." at bounding box center [559, 238] width 508 height 345
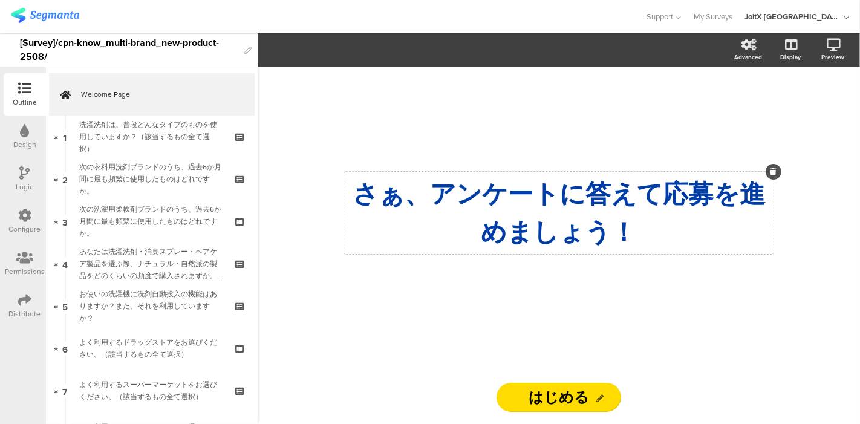
click at [516, 178] on strong "さぁ、ア ﻿ ンケートに答えて応募を進めましょう！" at bounding box center [558, 213] width 412 height 70
click at [540, 396] on input "はじめる" at bounding box center [558, 397] width 125 height 29
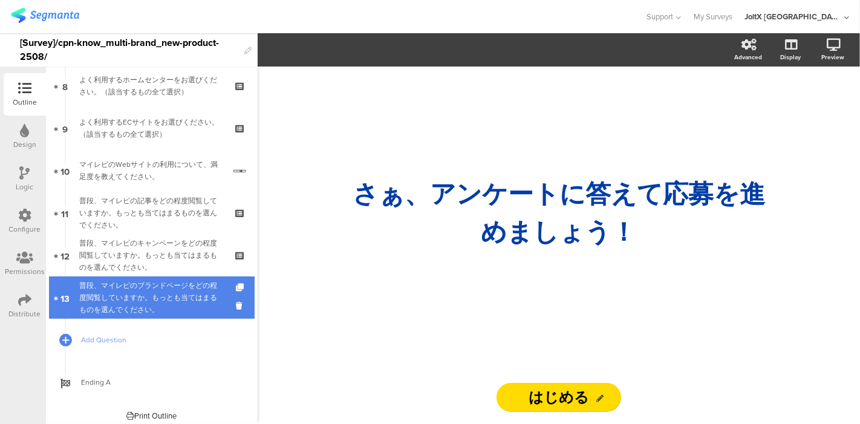
scroll to position [353, 0]
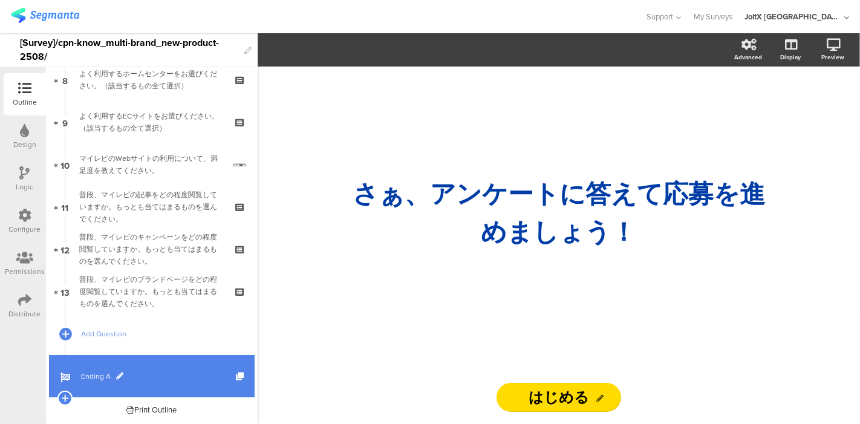
click at [97, 372] on span "Ending A" at bounding box center [158, 376] width 155 height 12
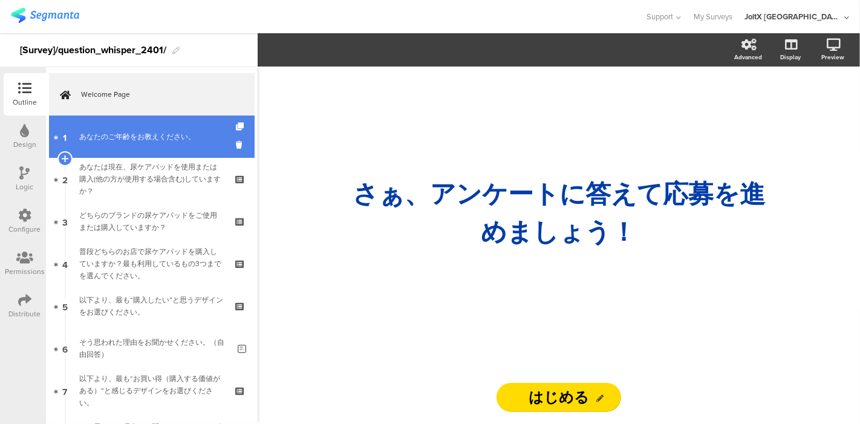
click at [177, 145] on link "1 あなたのご年齢をお教えください。" at bounding box center [152, 136] width 206 height 42
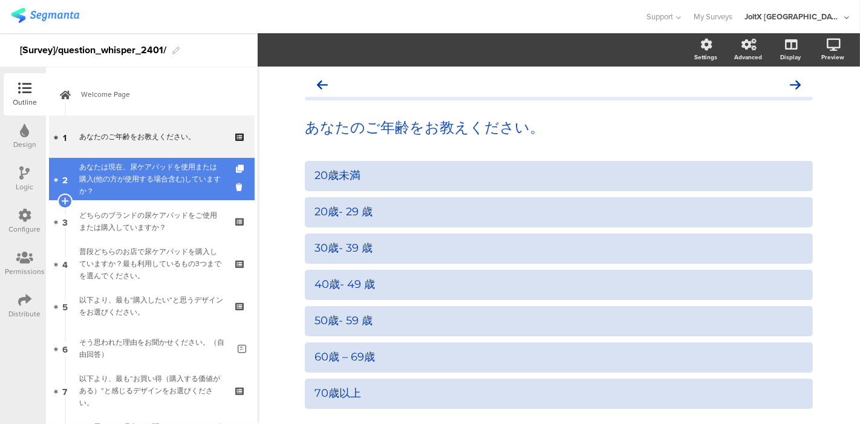
click at [165, 180] on div "あなたは現在、尿ケアパッドを使用または購入(他の方が使用する場合含む)していますか？" at bounding box center [151, 179] width 144 height 36
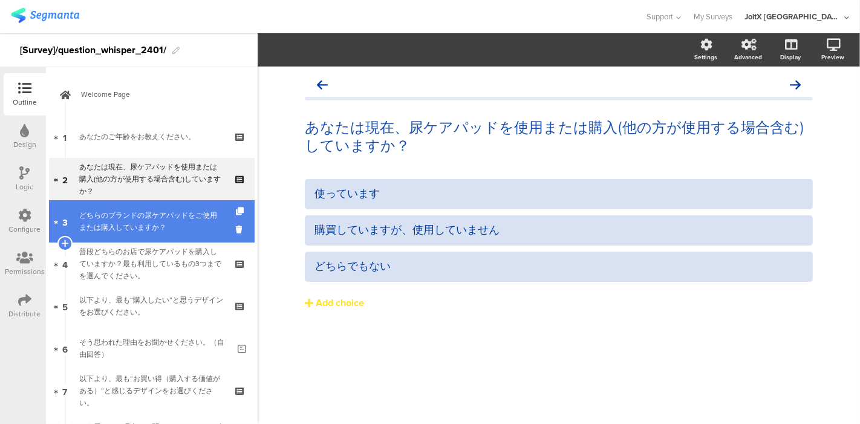
click at [161, 224] on div "どちらのブランドの尿ケアパッドをご使用または購入していますか？" at bounding box center [151, 221] width 144 height 24
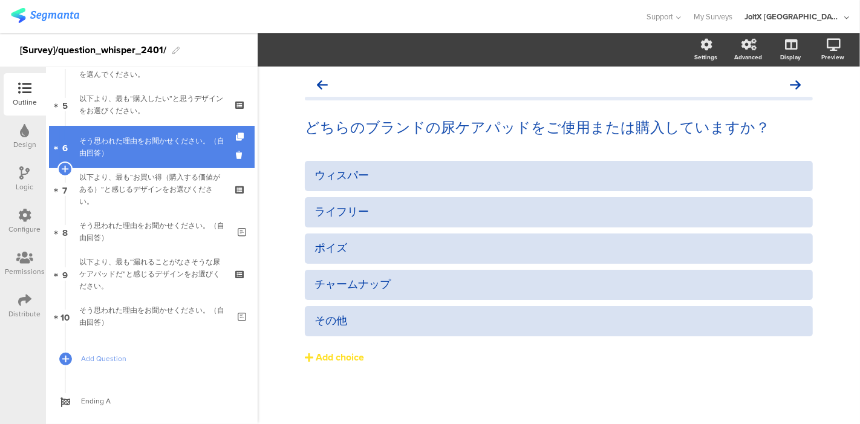
scroll to position [226, 0]
